Goal: Information Seeking & Learning: Learn about a topic

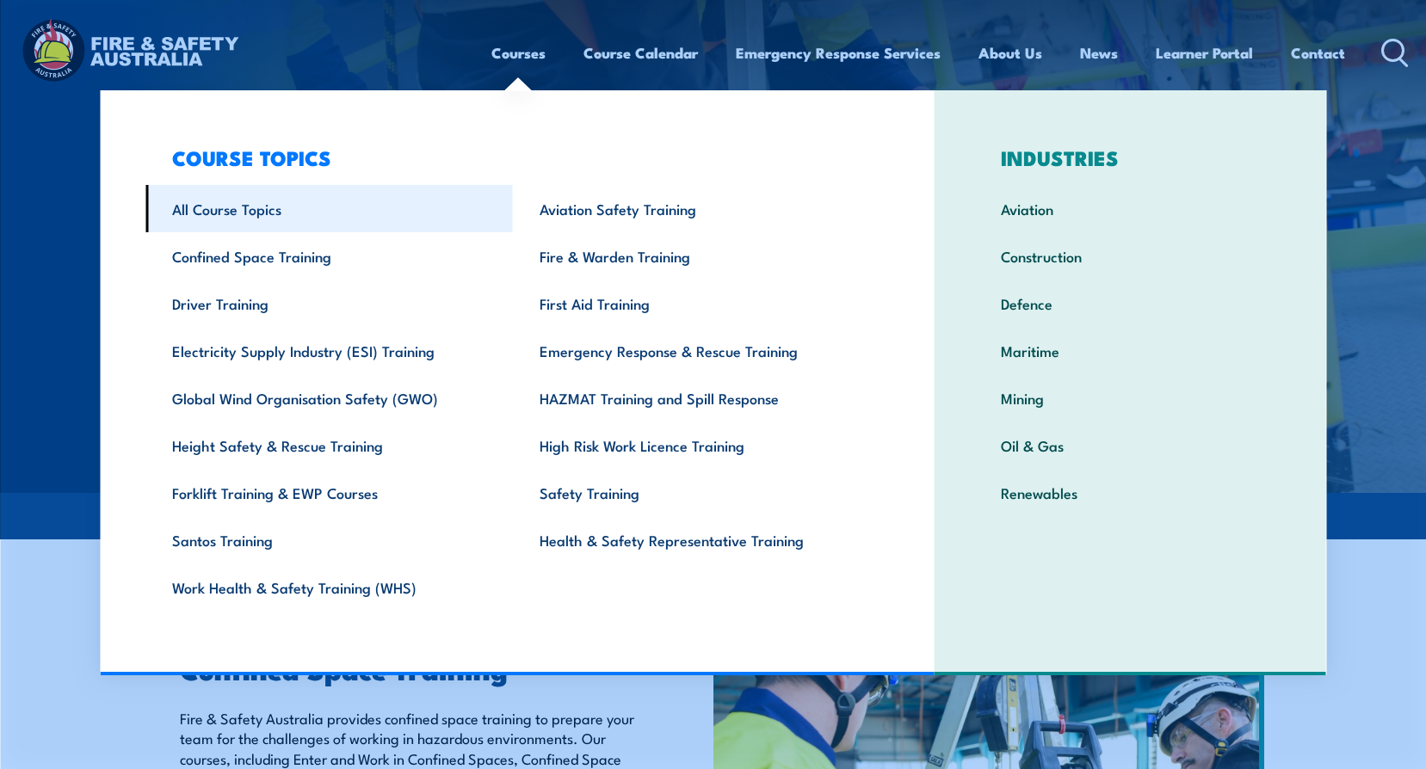
click at [234, 219] on link "All Course Topics" at bounding box center [328, 208] width 367 height 47
